Goal: Book appointment/travel/reservation

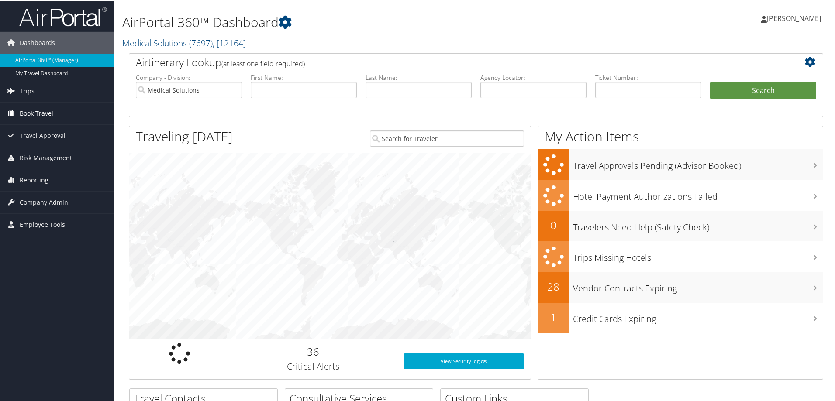
click at [33, 111] on span "Book Travel" at bounding box center [37, 113] width 34 height 22
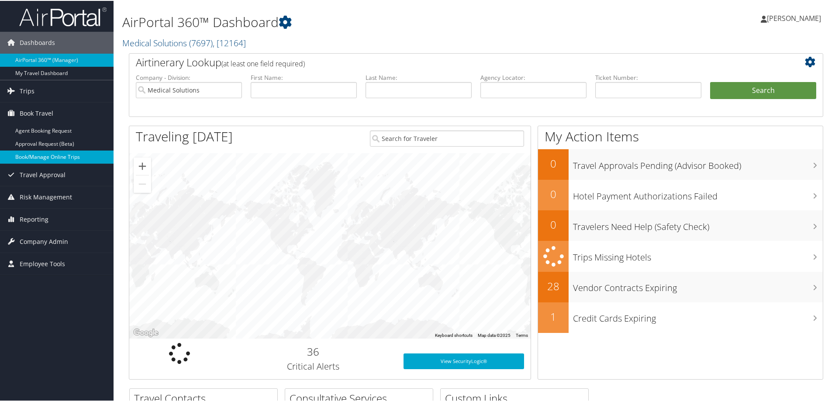
click at [49, 158] on link "Book/Manage Online Trips" at bounding box center [57, 156] width 114 height 13
